Goal: Transaction & Acquisition: Download file/media

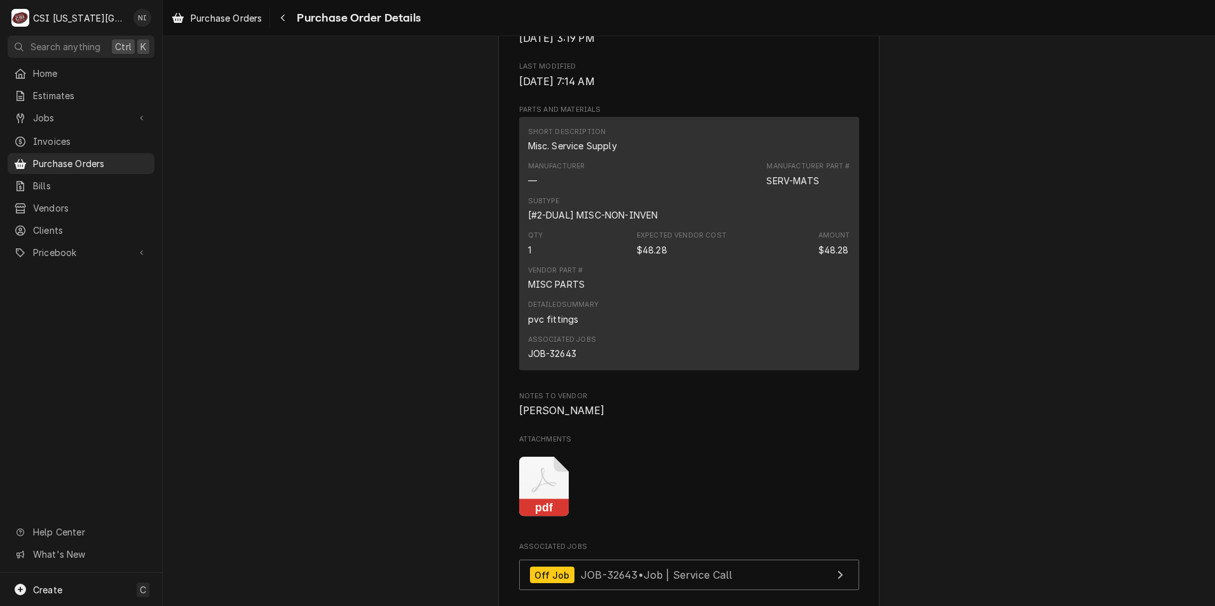
scroll to position [1080, 0]
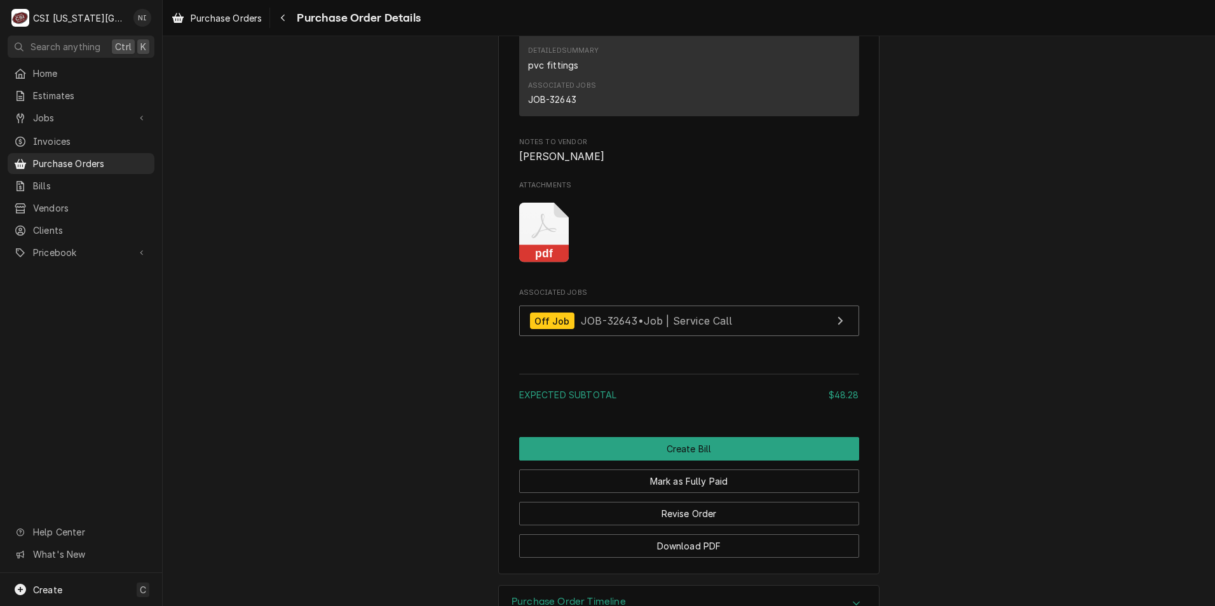
click at [539, 263] on icon "Attachments" at bounding box center [544, 233] width 50 height 60
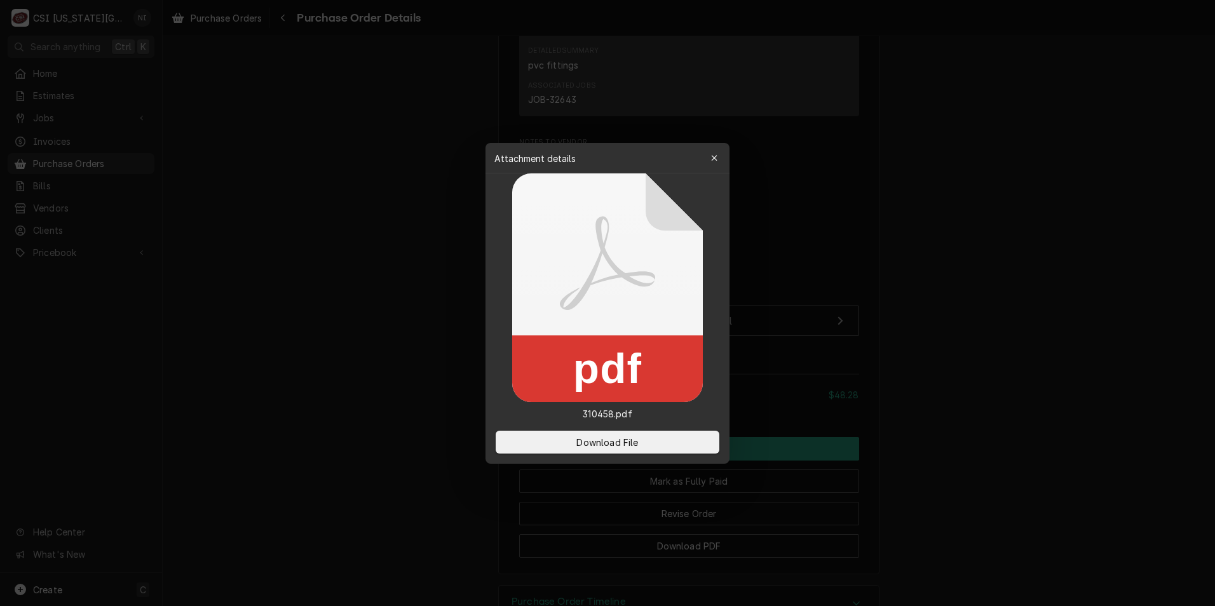
drag, startPoint x: 642, startPoint y: 440, endPoint x: 815, endPoint y: 350, distance: 195.9
click at [642, 440] on button "Download File" at bounding box center [608, 442] width 224 height 23
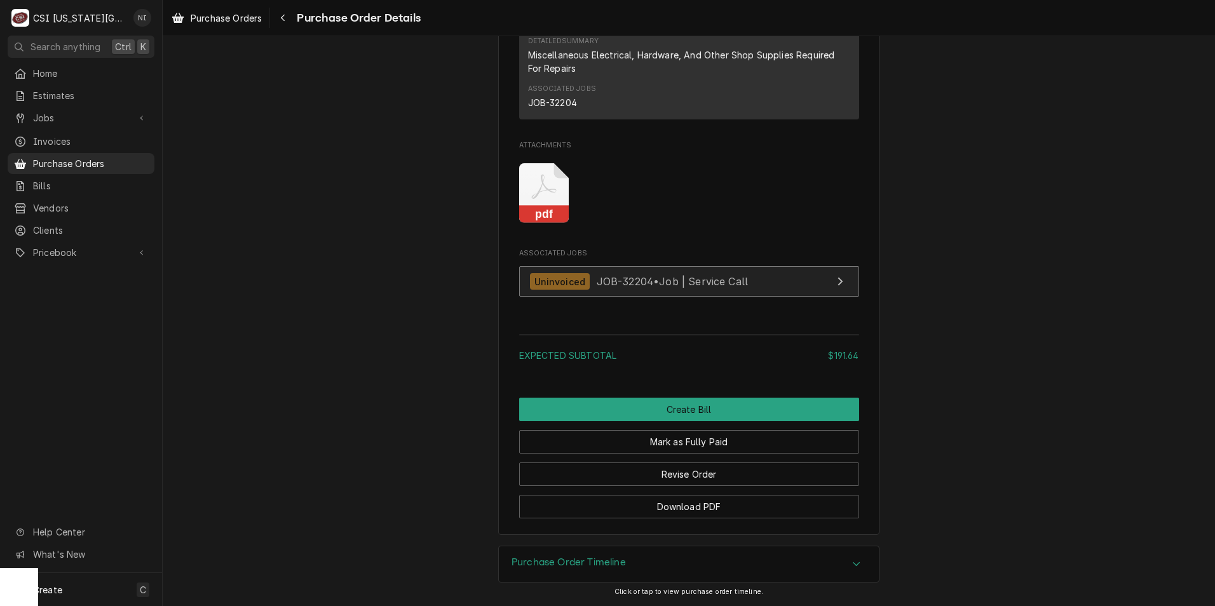
scroll to position [1648, 0]
click at [548, 210] on rect "Attachments" at bounding box center [544, 215] width 50 height 18
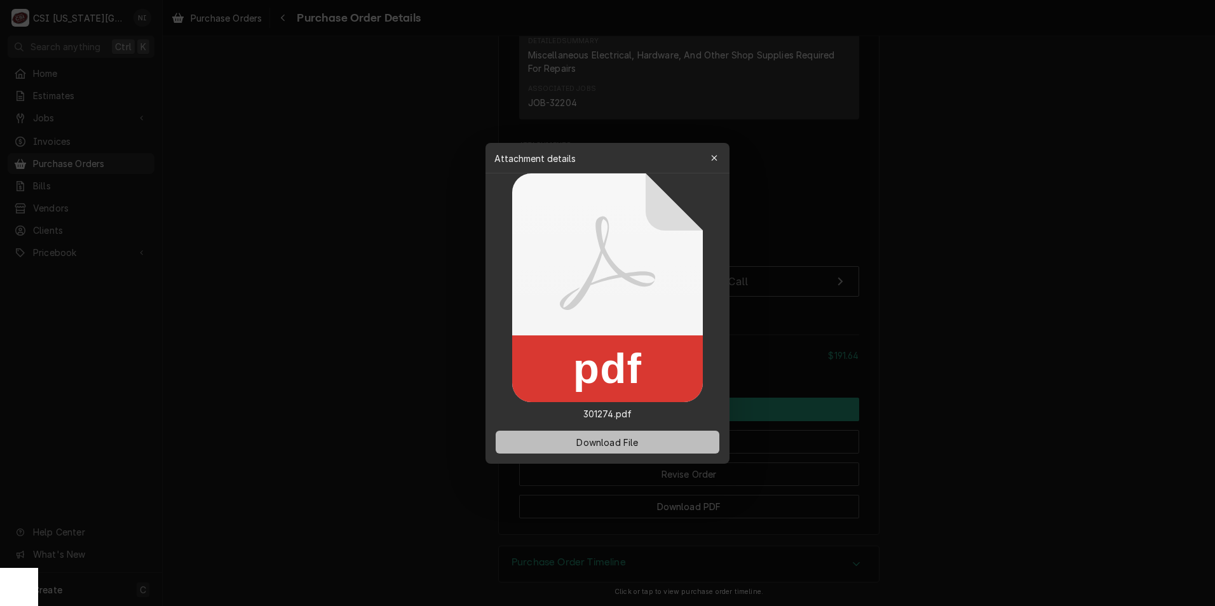
click at [604, 438] on span "Download File" at bounding box center [607, 441] width 67 height 13
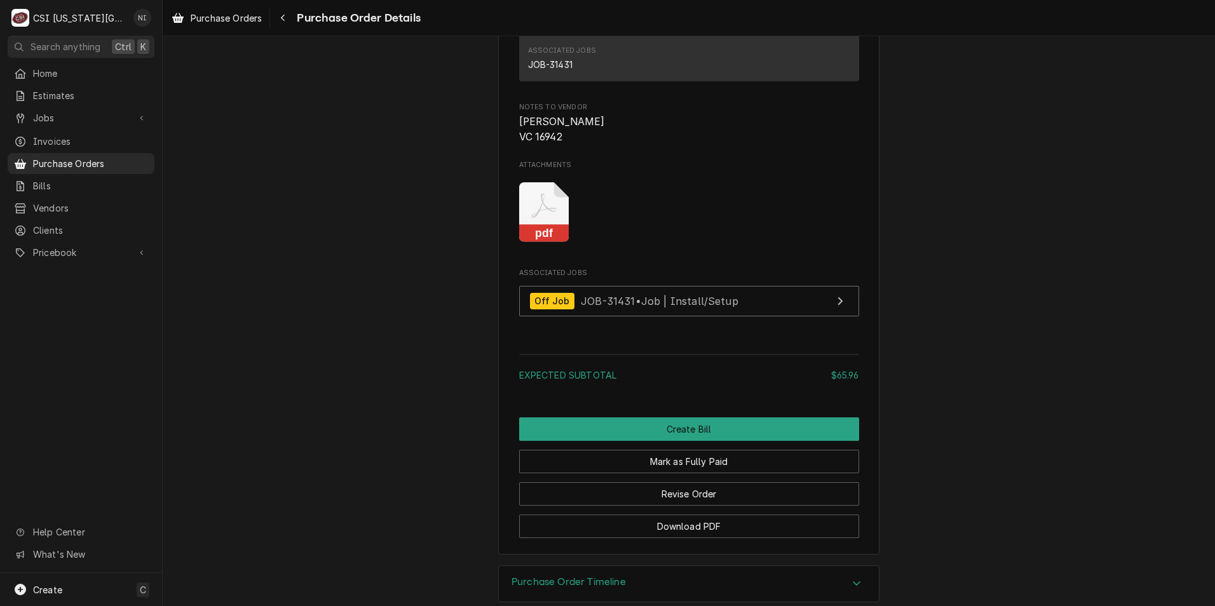
scroll to position [1174, 0]
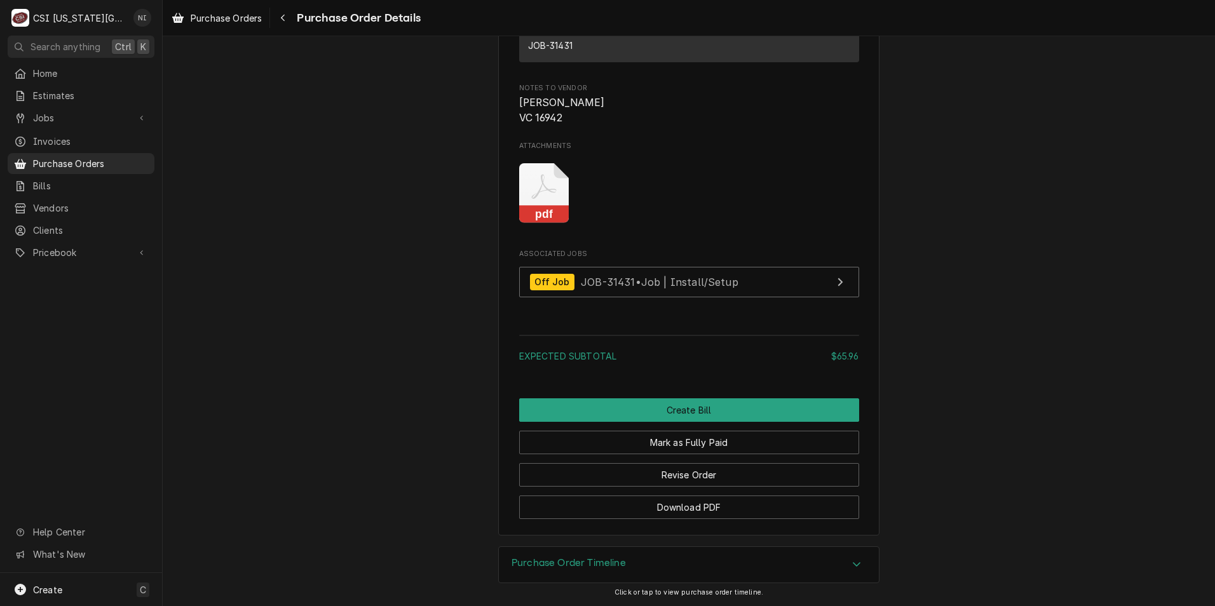
click at [561, 214] on rect "Attachments" at bounding box center [544, 215] width 50 height 18
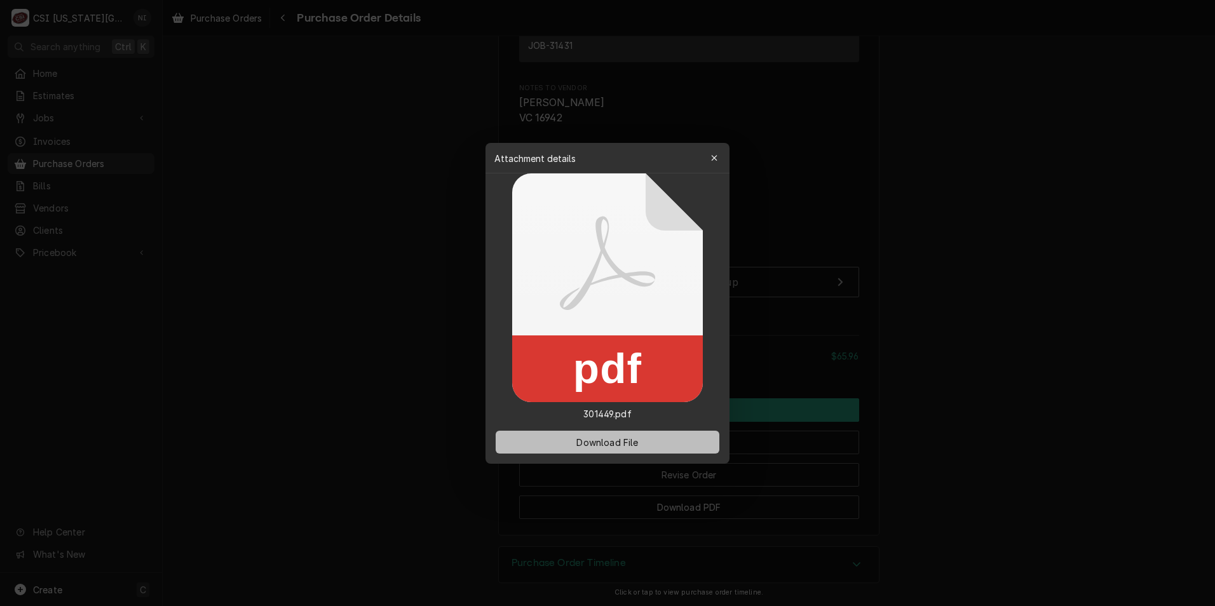
click at [654, 434] on button "Download File" at bounding box center [608, 442] width 224 height 23
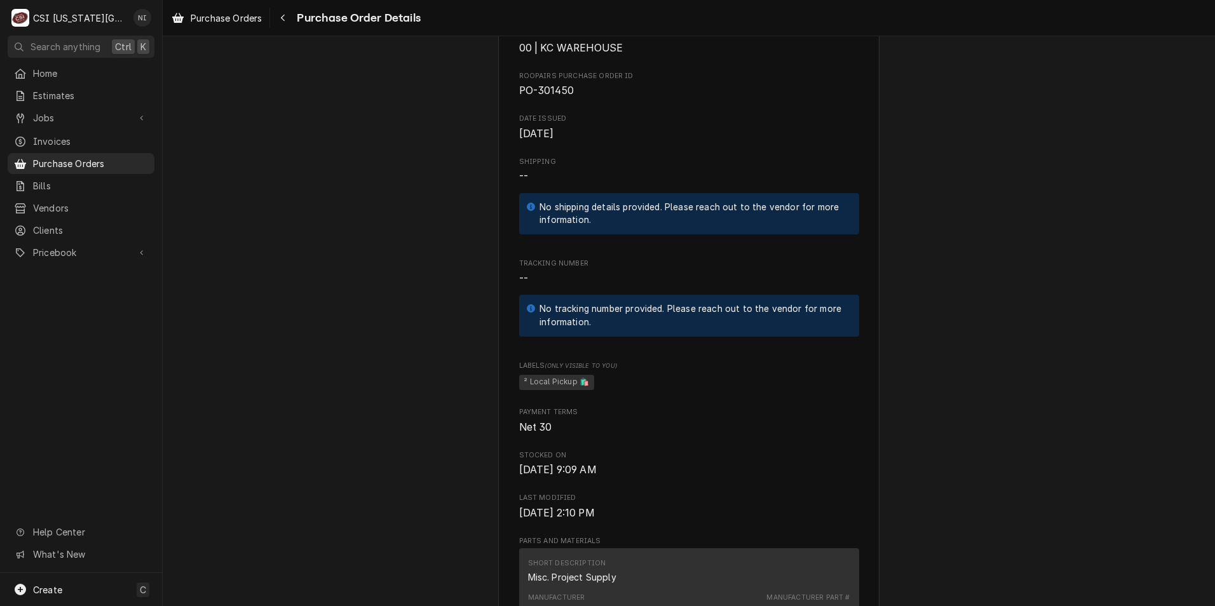
scroll to position [890, 0]
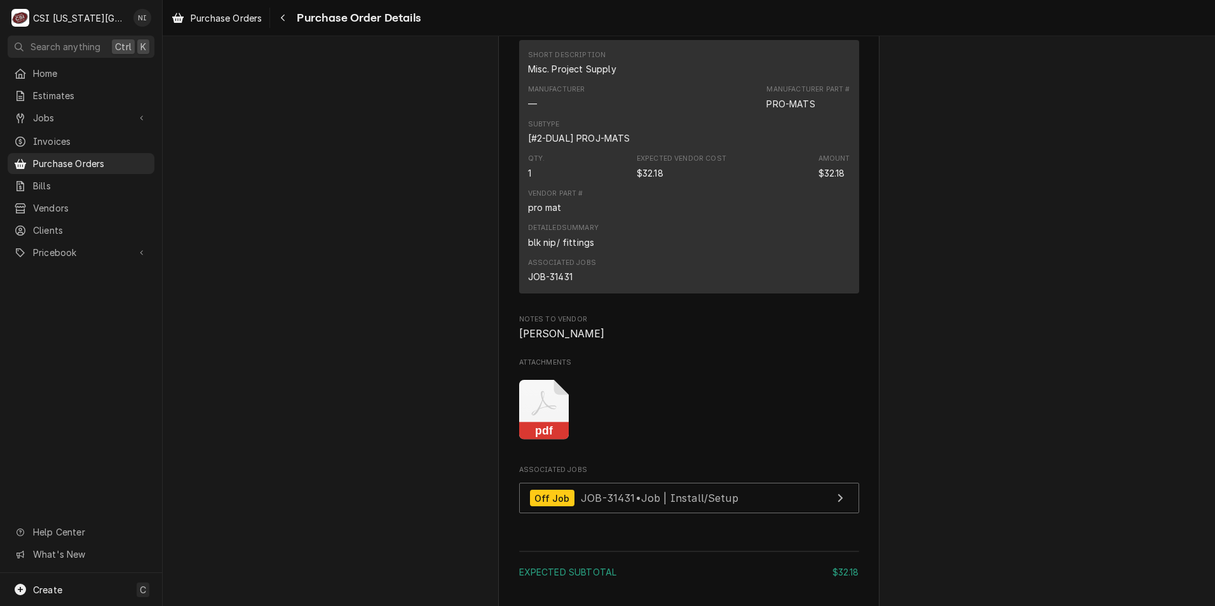
click at [552, 440] on icon "Attachments" at bounding box center [544, 410] width 50 height 60
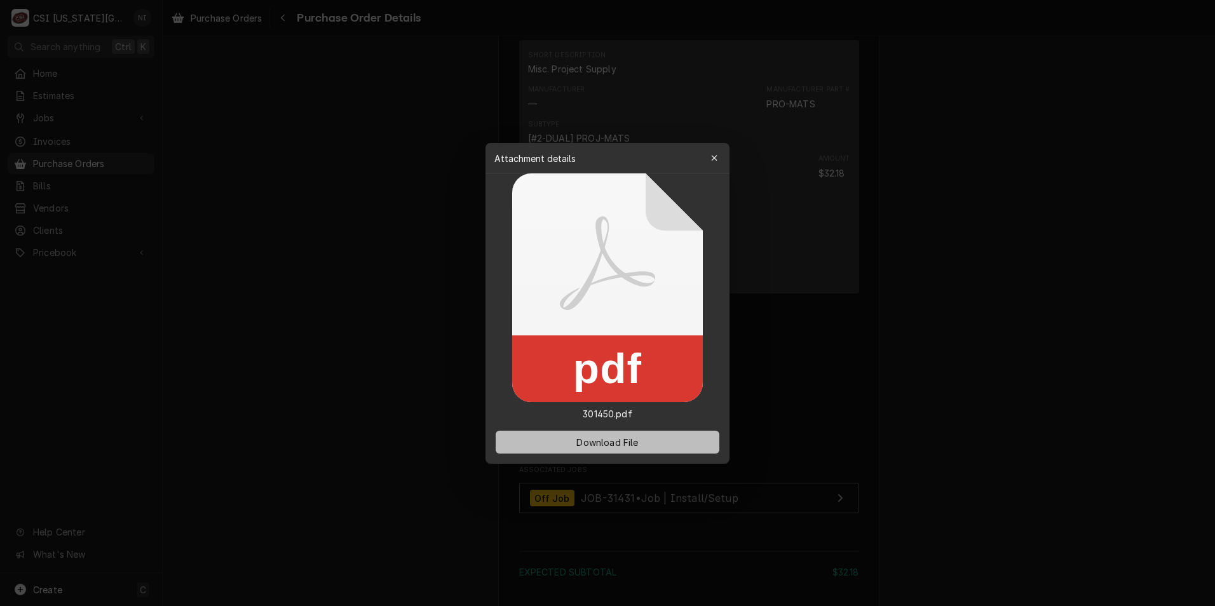
click at [611, 446] on span "Download File" at bounding box center [607, 441] width 67 height 13
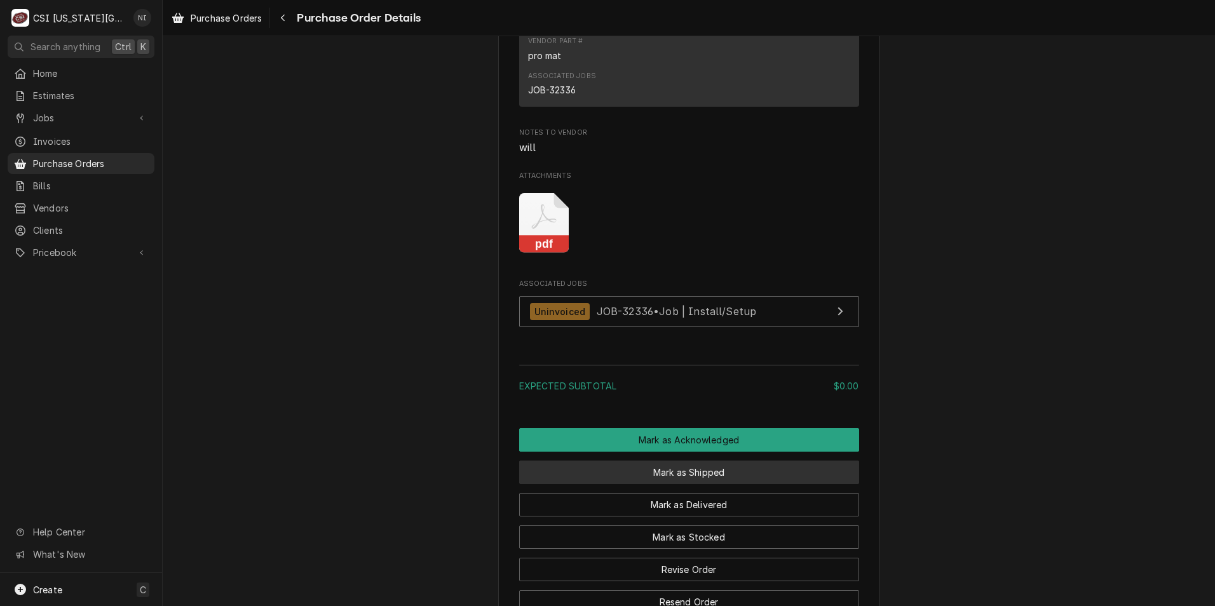
scroll to position [1017, 0]
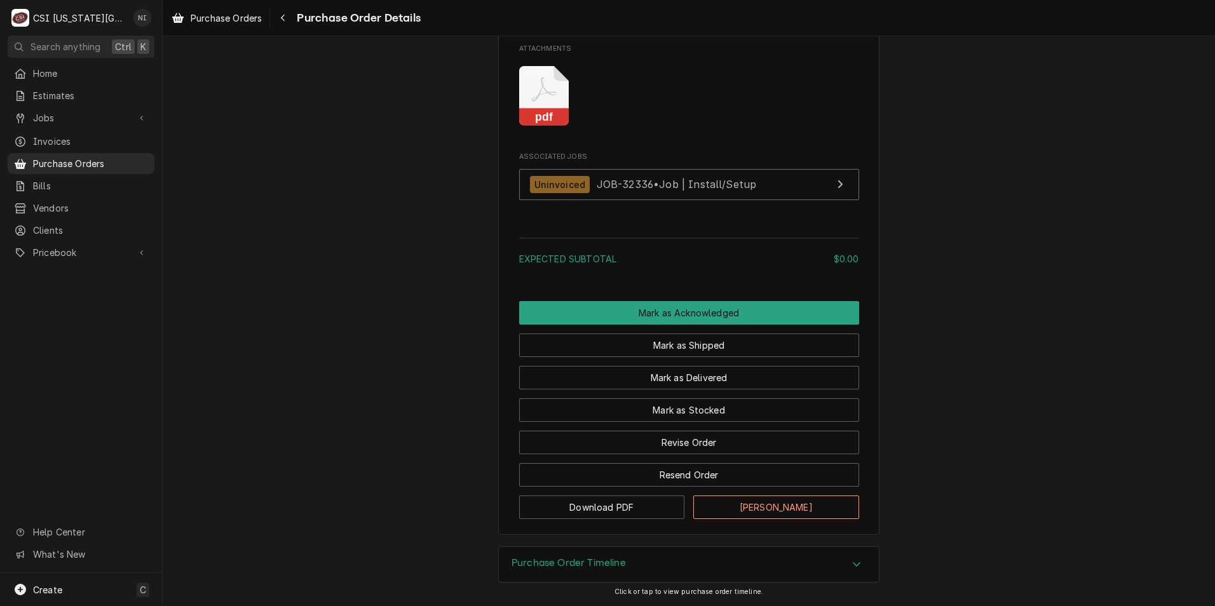
click at [549, 126] on icon "Attachments" at bounding box center [544, 96] width 50 height 60
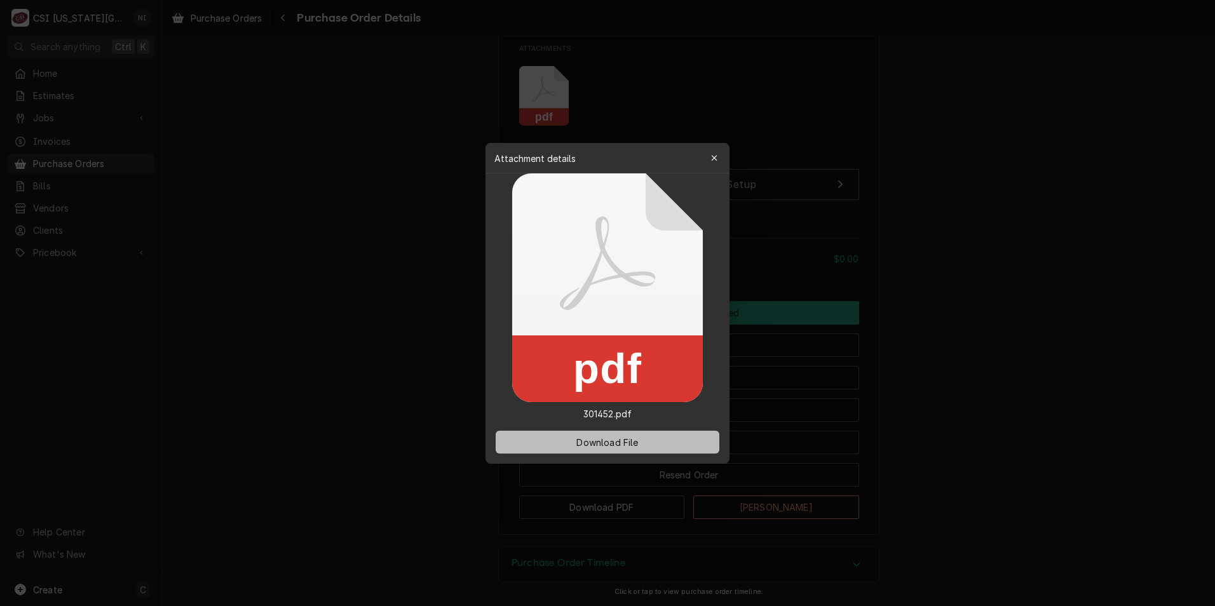
click at [615, 432] on button "Download File" at bounding box center [608, 442] width 224 height 23
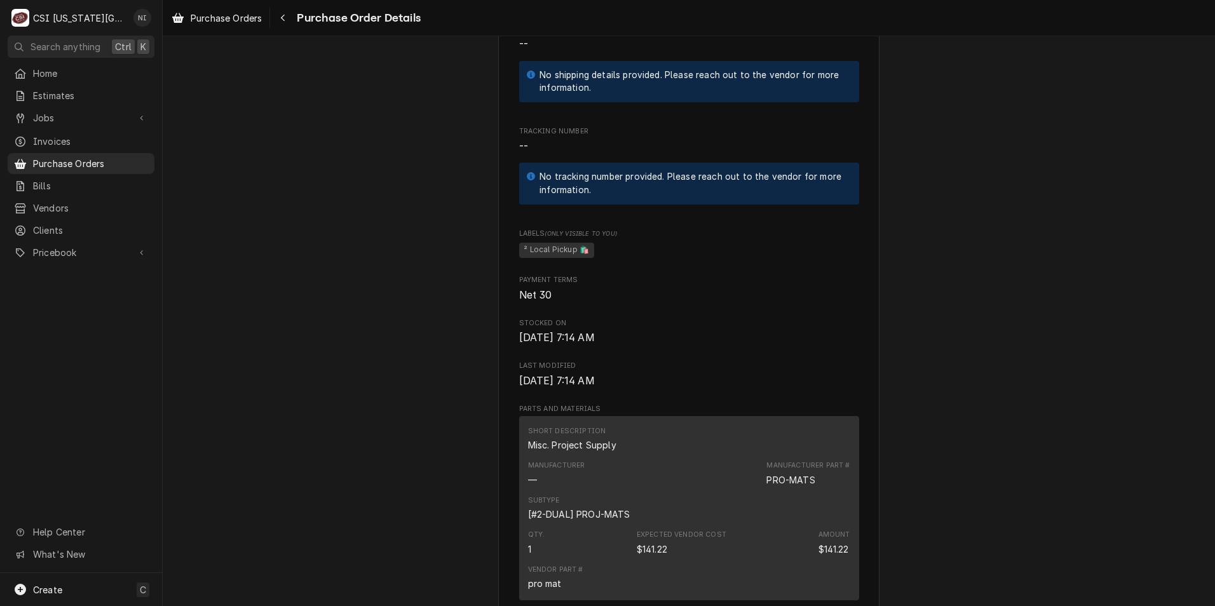
scroll to position [763, 0]
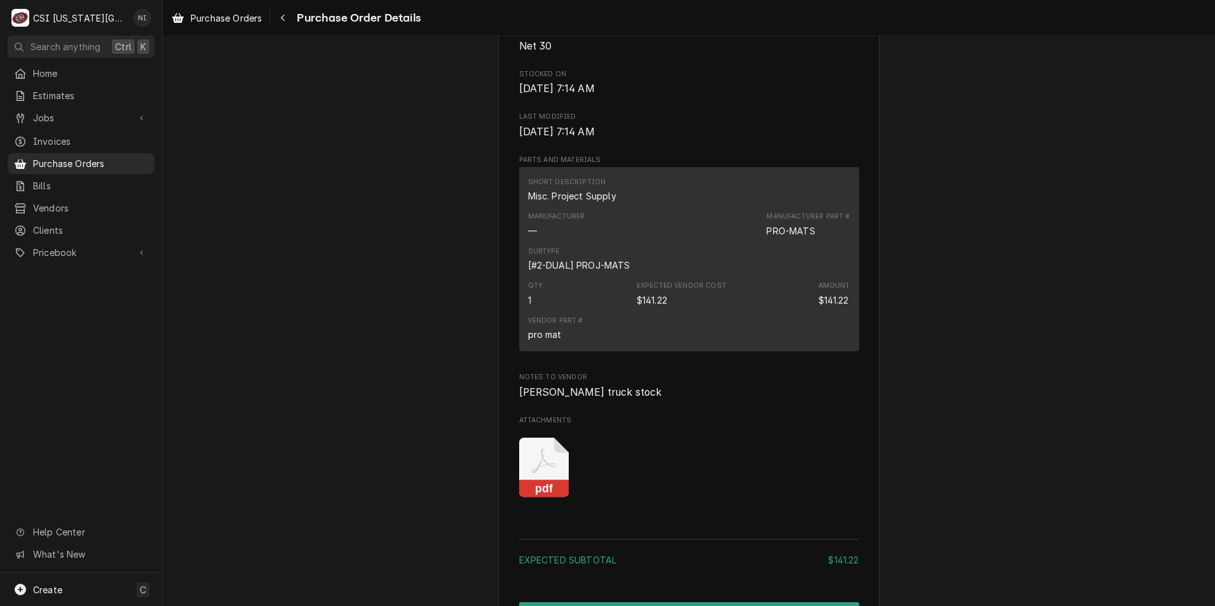
click at [544, 498] on icon "Attachments" at bounding box center [544, 468] width 50 height 60
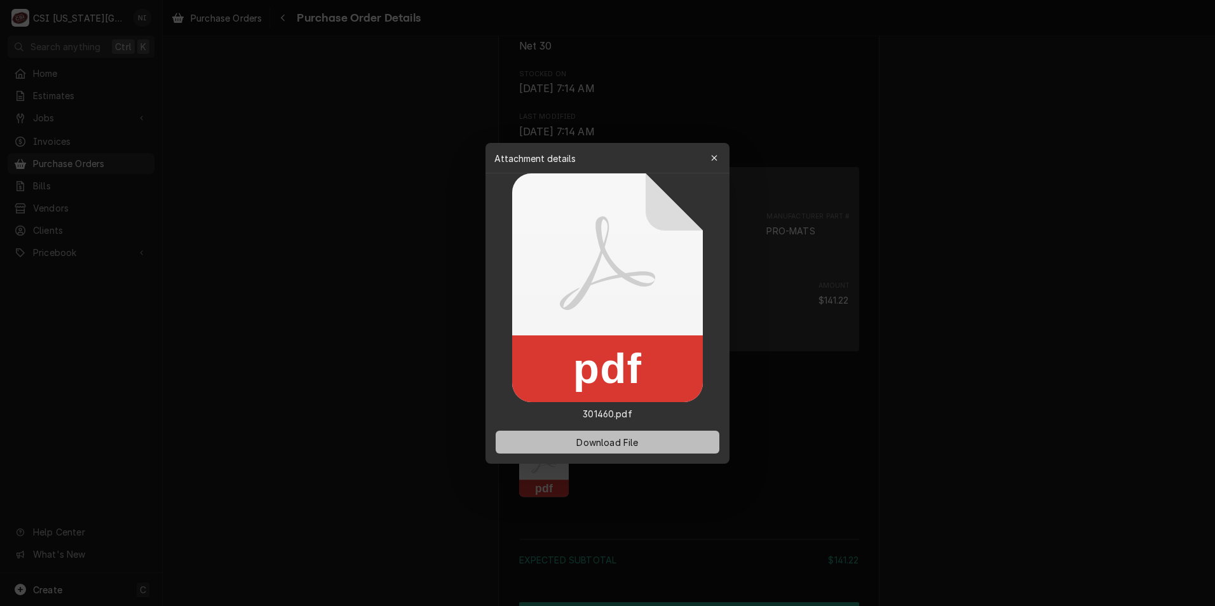
click at [632, 449] on button "Download File" at bounding box center [608, 442] width 224 height 23
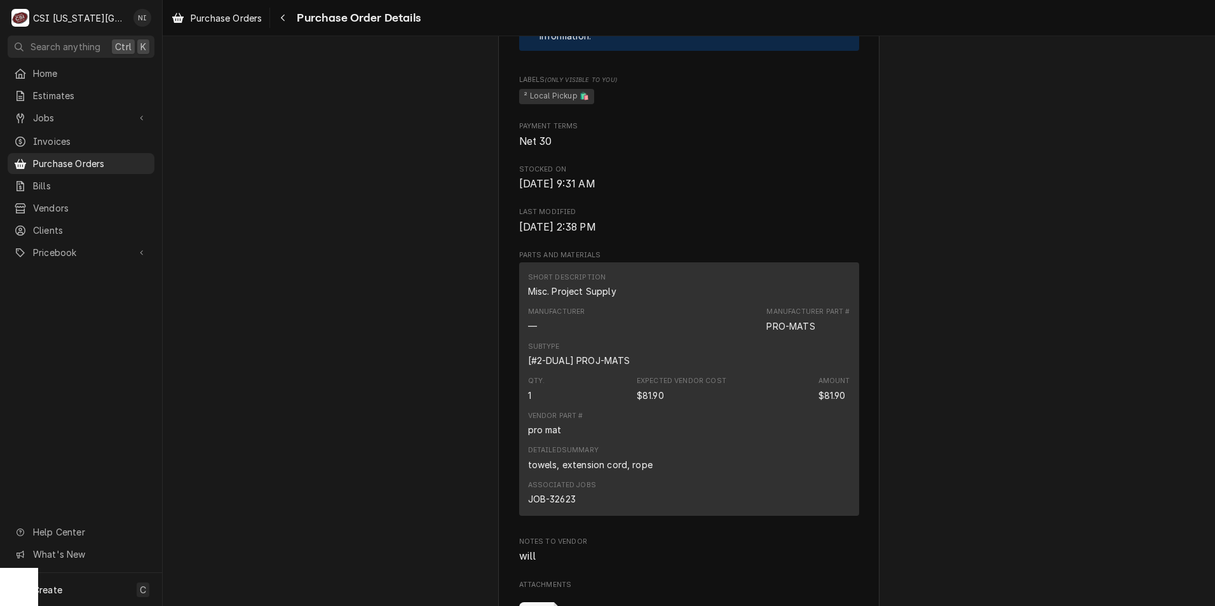
scroll to position [763, 0]
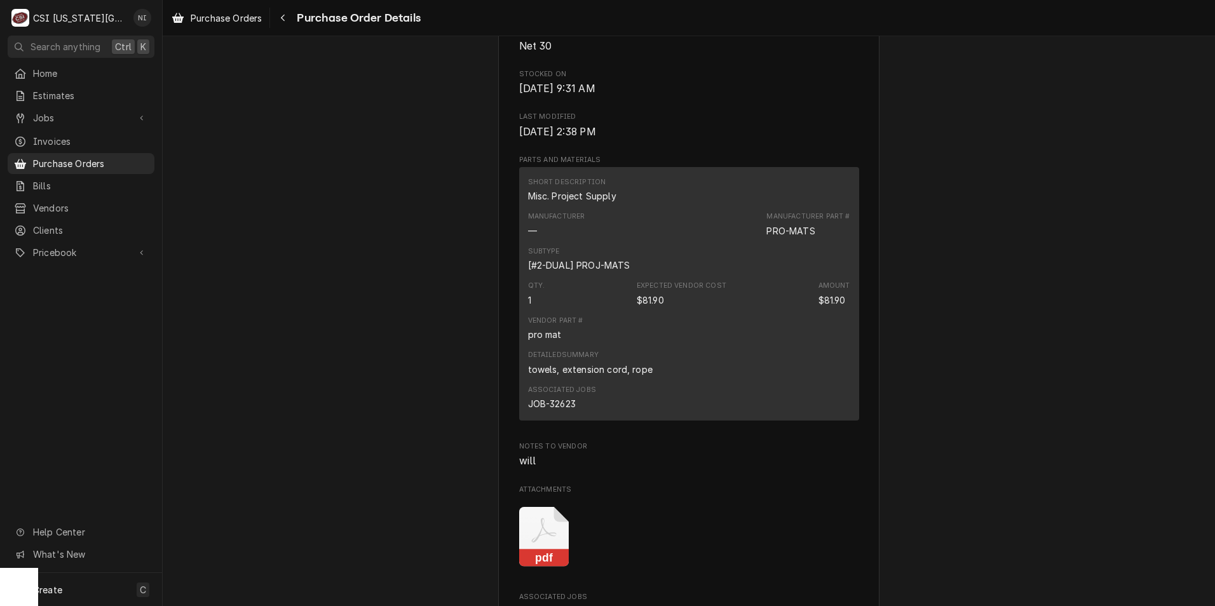
click at [543, 543] on icon "Attachments" at bounding box center [543, 530] width 25 height 25
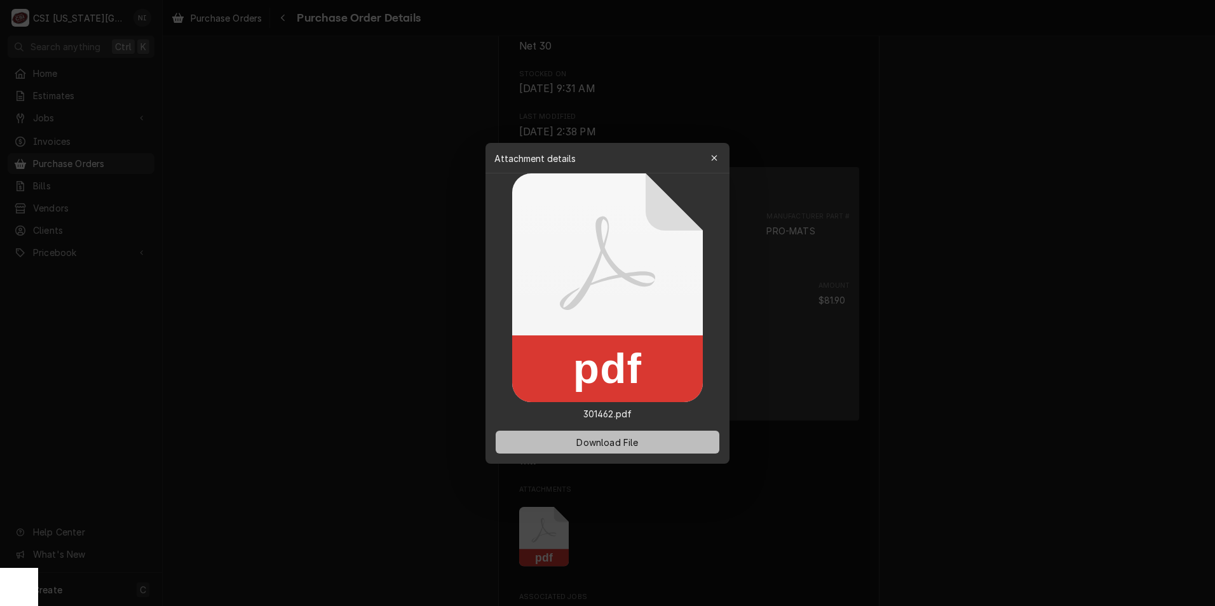
drag, startPoint x: 631, startPoint y: 440, endPoint x: 1094, endPoint y: 150, distance: 545.9
click at [631, 440] on span "Download File" at bounding box center [607, 441] width 67 height 13
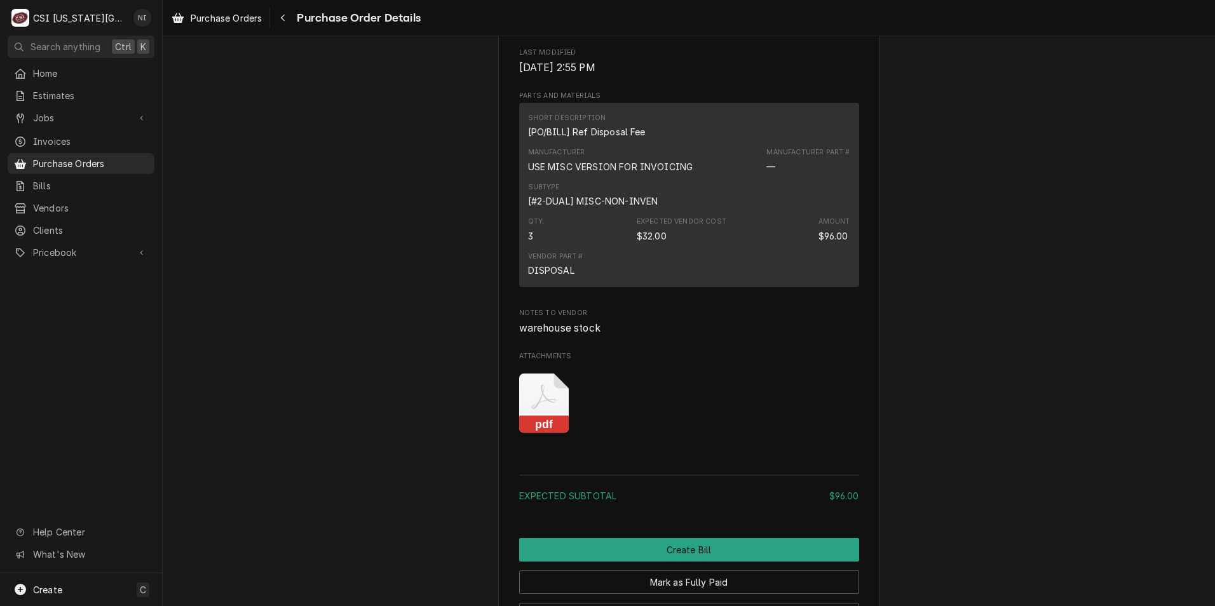
scroll to position [1017, 0]
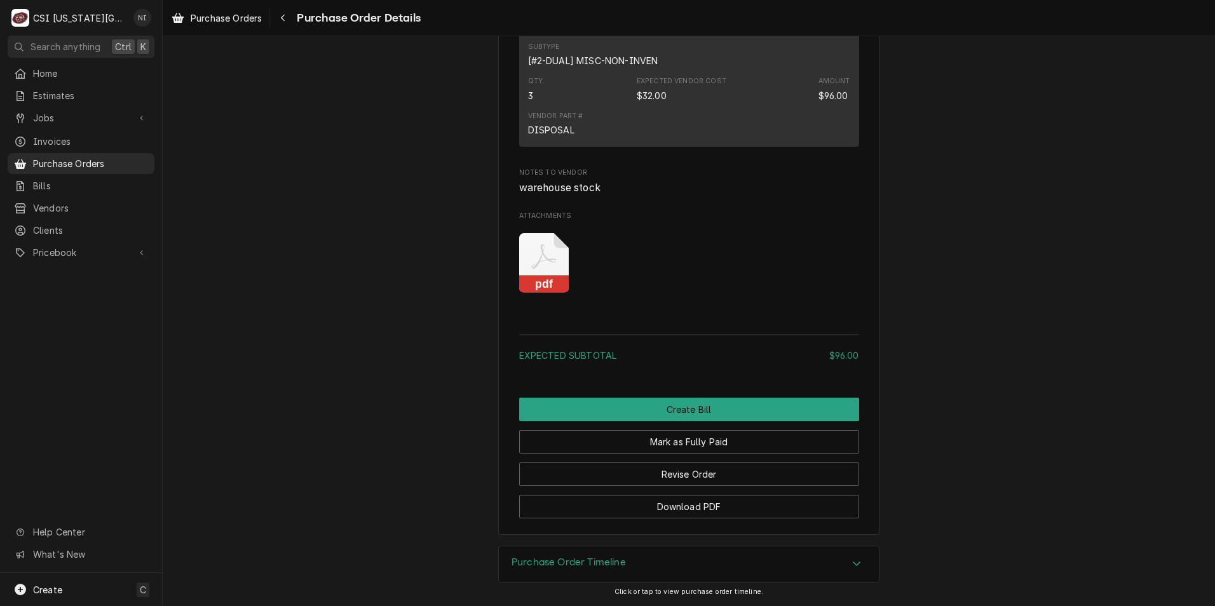
click at [530, 282] on icon "pdf" at bounding box center [544, 263] width 50 height 60
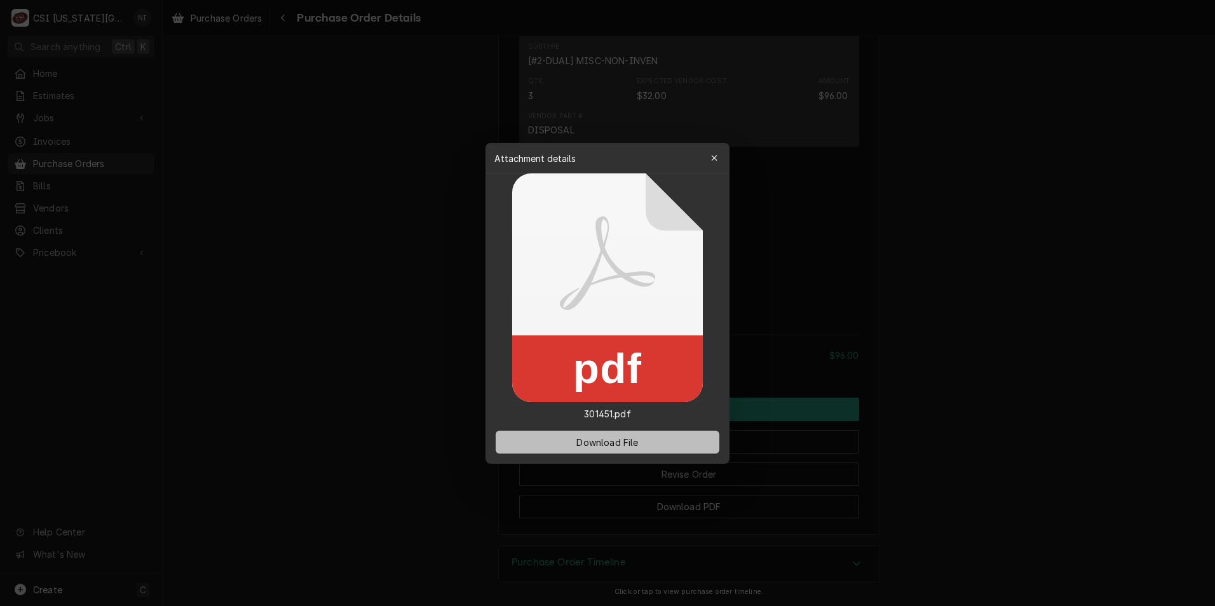
click at [604, 436] on span "Download File" at bounding box center [607, 441] width 67 height 13
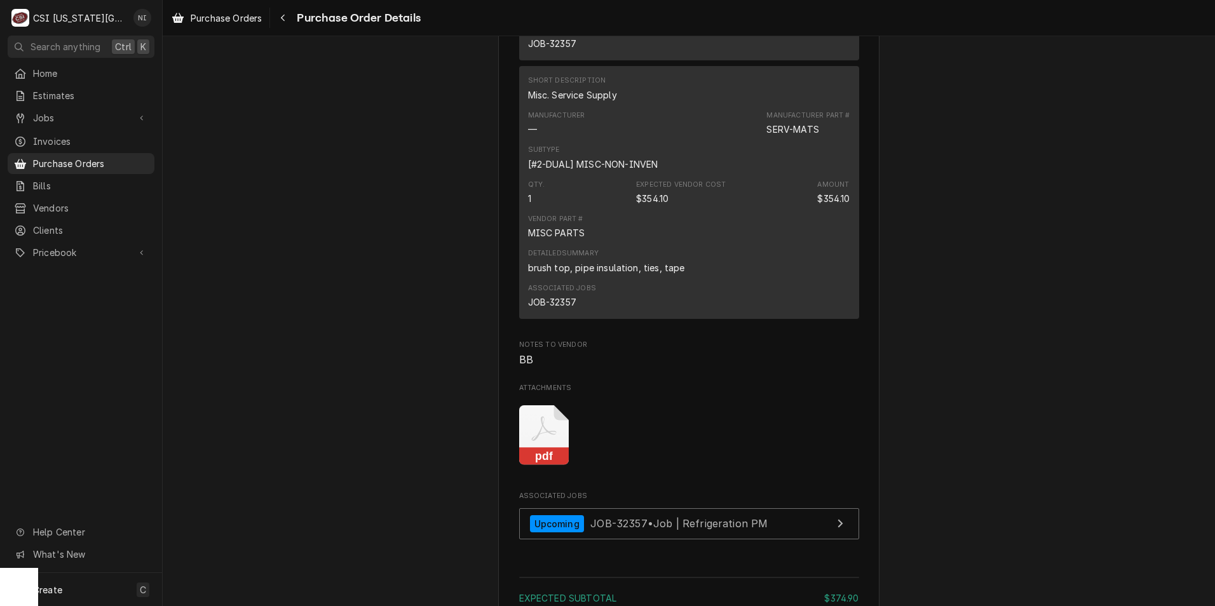
scroll to position [1335, 0]
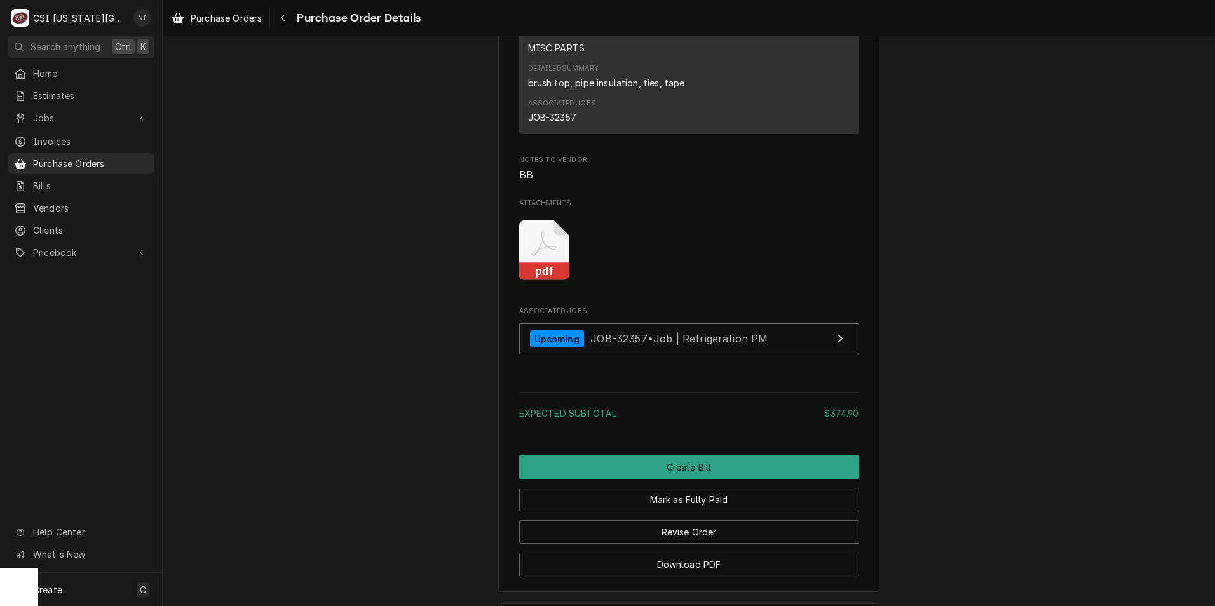
click at [548, 281] on icon "Attachments" at bounding box center [544, 251] width 50 height 60
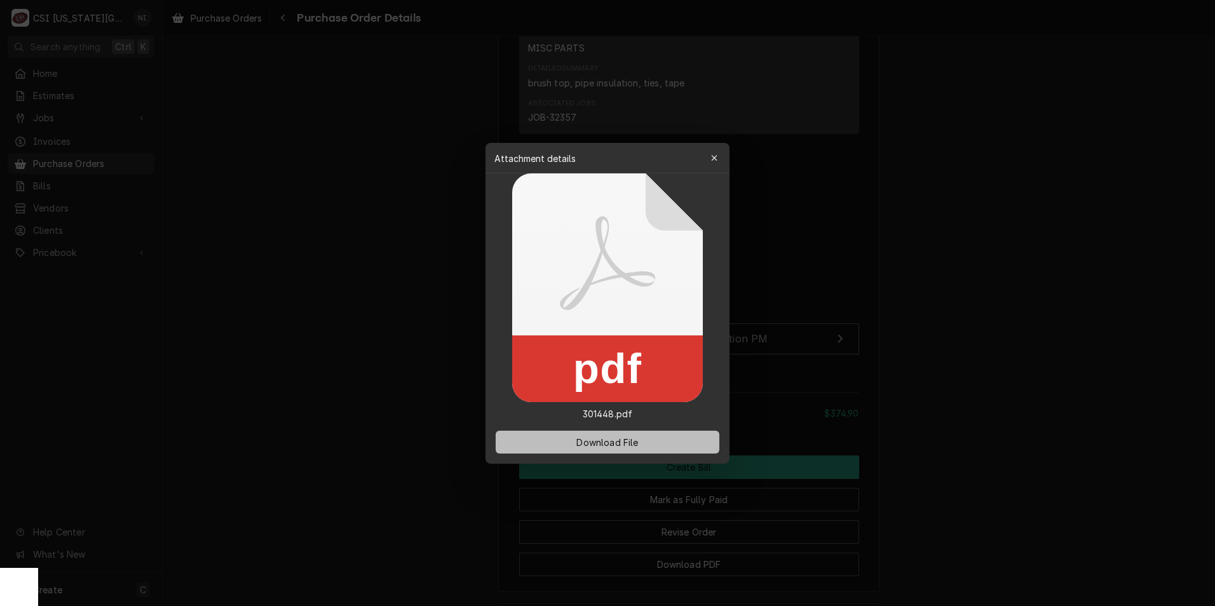
click at [626, 432] on button "Download File" at bounding box center [608, 442] width 224 height 23
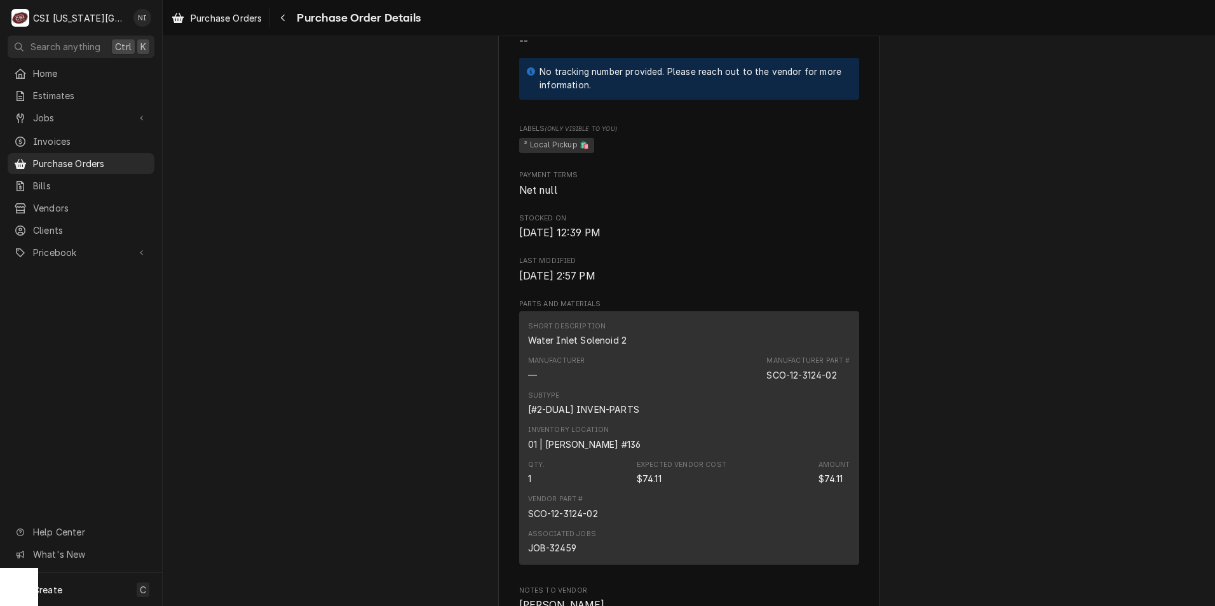
scroll to position [826, 0]
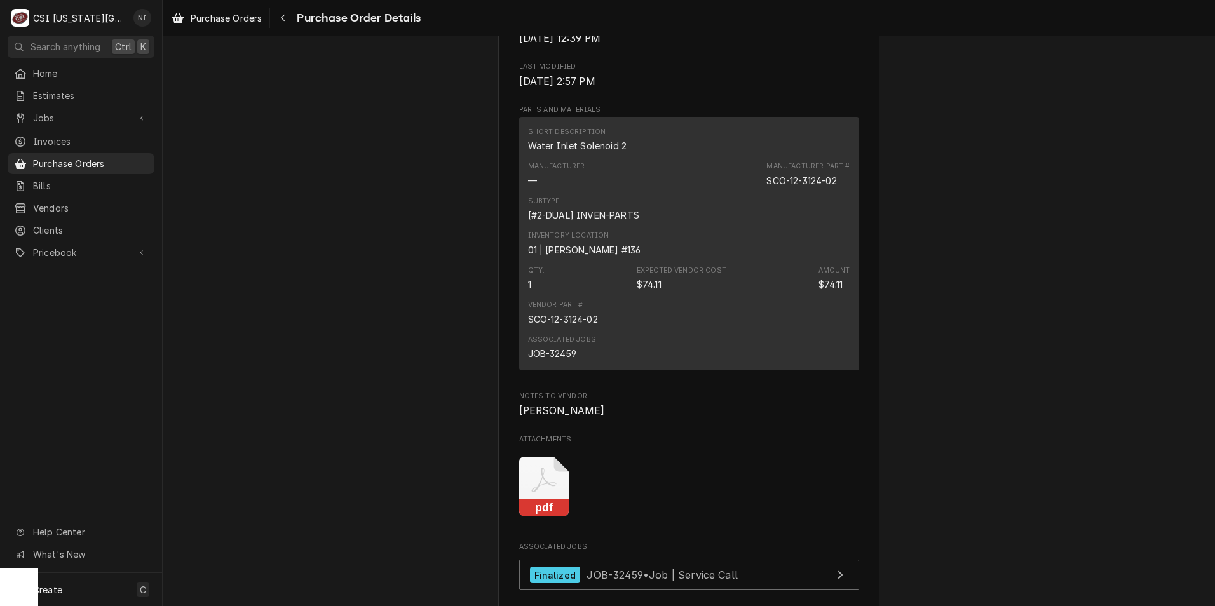
click at [534, 513] on icon "Attachments" at bounding box center [544, 487] width 50 height 60
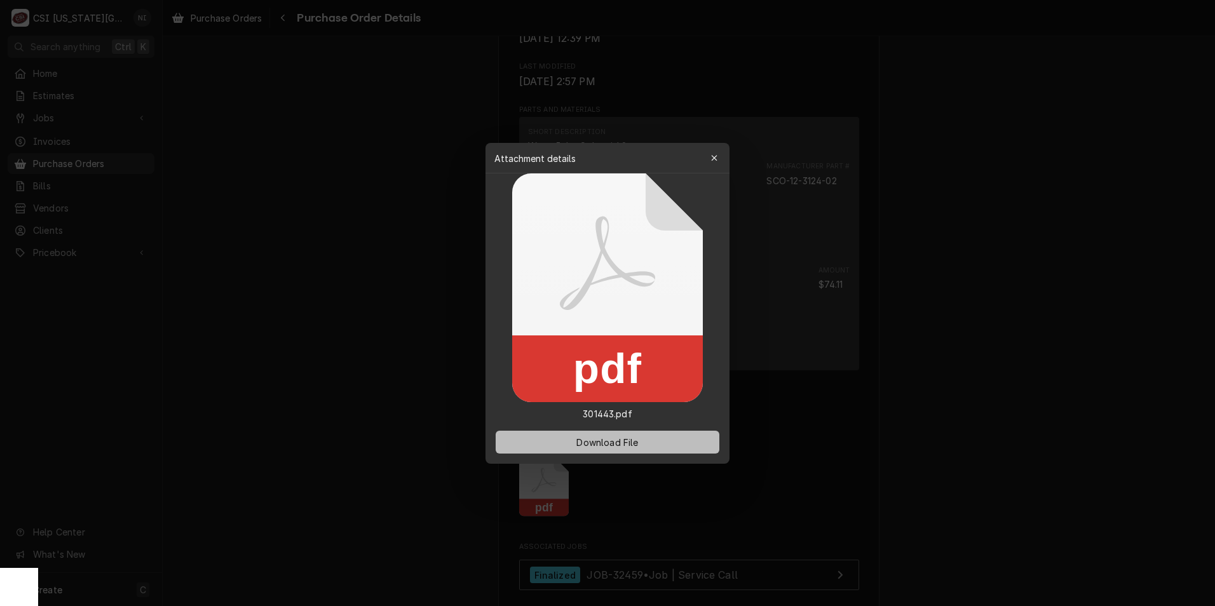
click at [616, 448] on span "Download File" at bounding box center [607, 441] width 67 height 13
click at [690, 445] on button "Download File" at bounding box center [608, 442] width 224 height 23
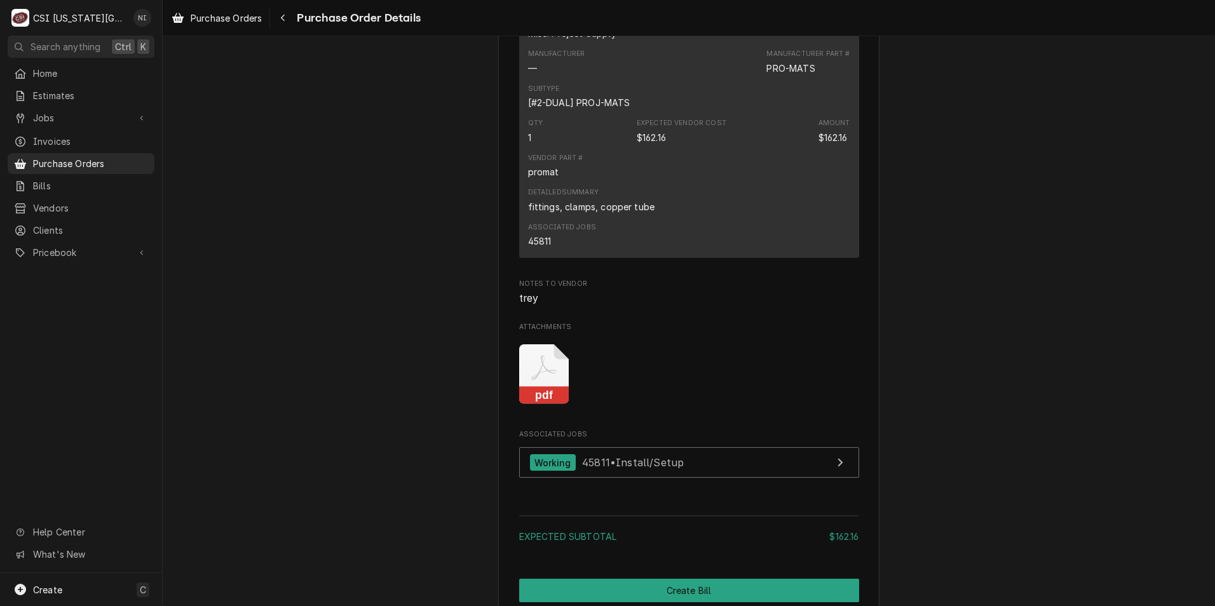
scroll to position [1017, 0]
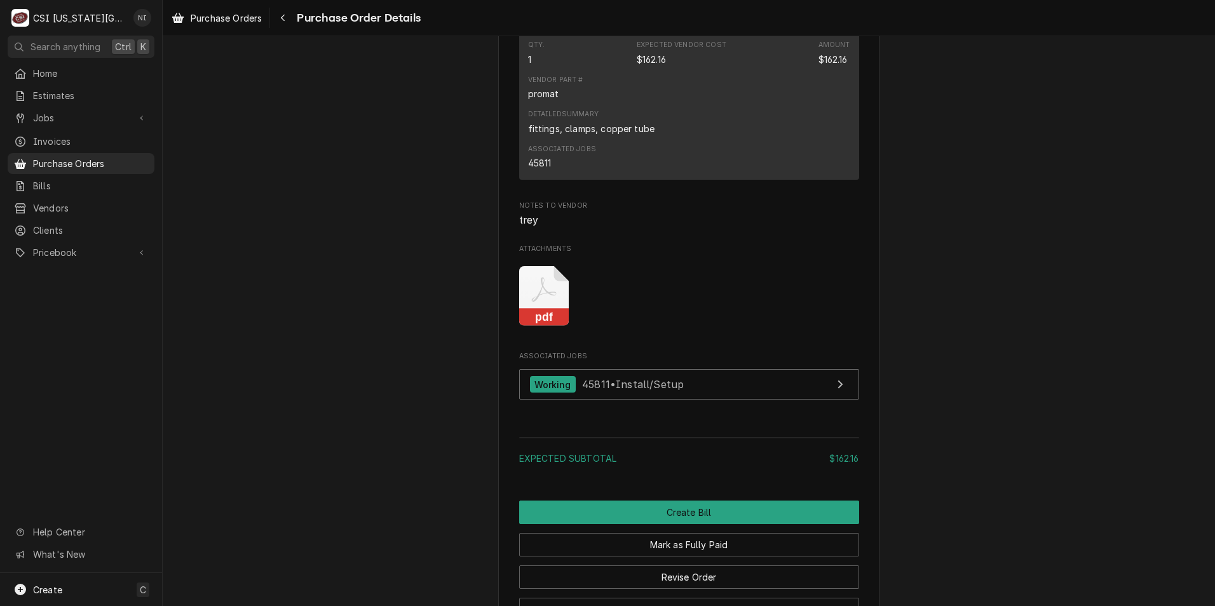
click at [560, 327] on icon "Attachments" at bounding box center [544, 296] width 50 height 60
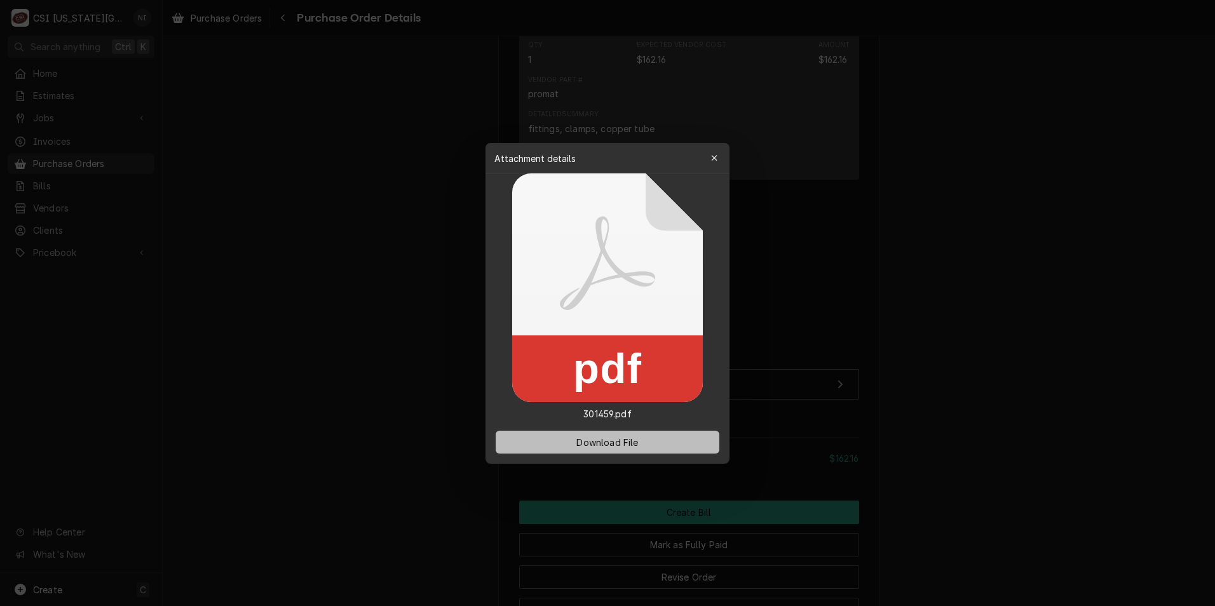
click at [580, 444] on button "Download File" at bounding box center [608, 442] width 224 height 23
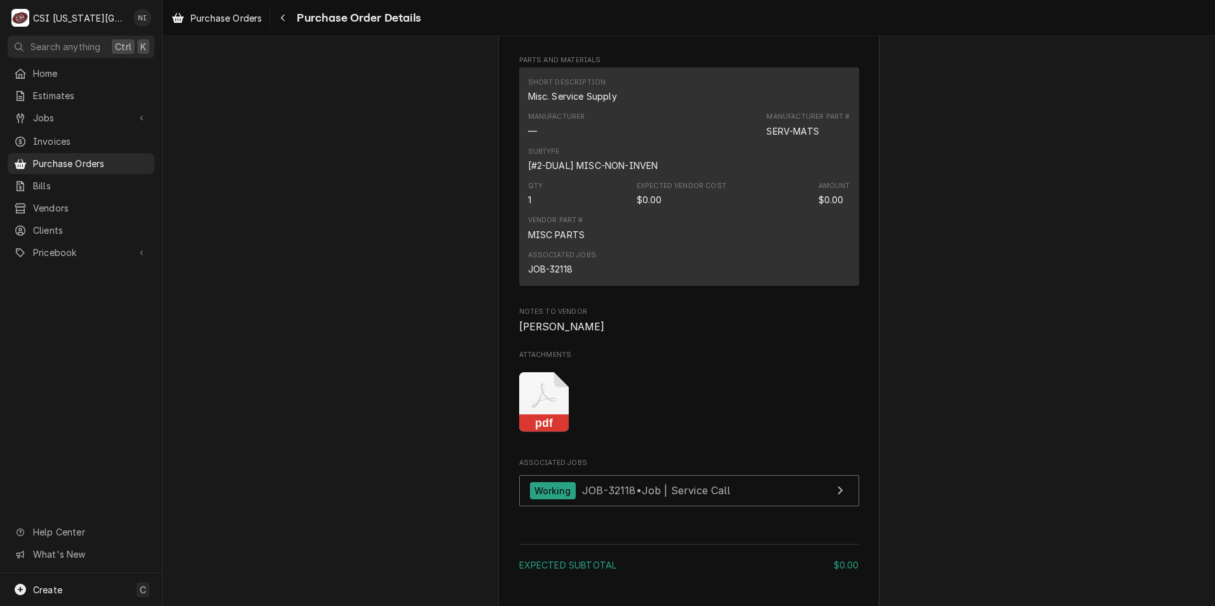
scroll to position [826, 0]
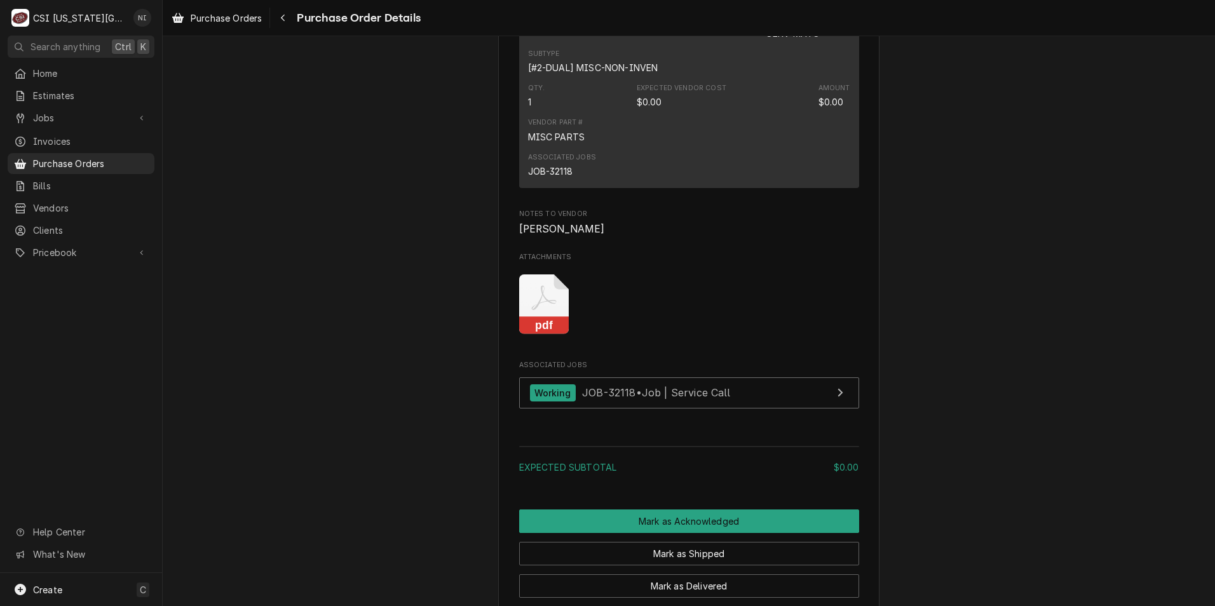
click at [527, 335] on icon "Attachments" at bounding box center [544, 305] width 50 height 60
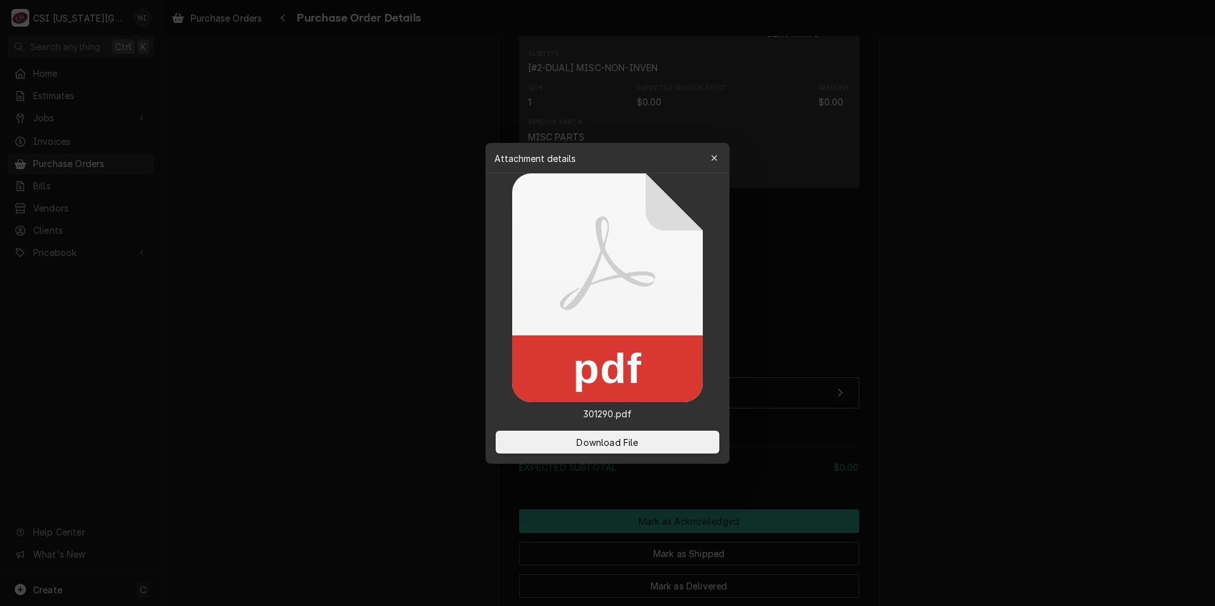
drag, startPoint x: 637, startPoint y: 444, endPoint x: 678, endPoint y: 418, distance: 48.8
click at [637, 441] on span "Download File" at bounding box center [607, 441] width 67 height 13
